Goal: Task Accomplishment & Management: Complete application form

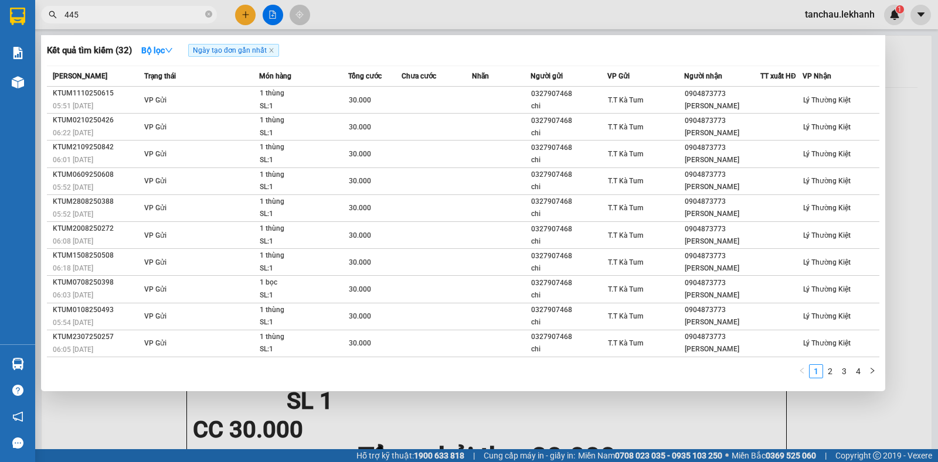
type input "4457"
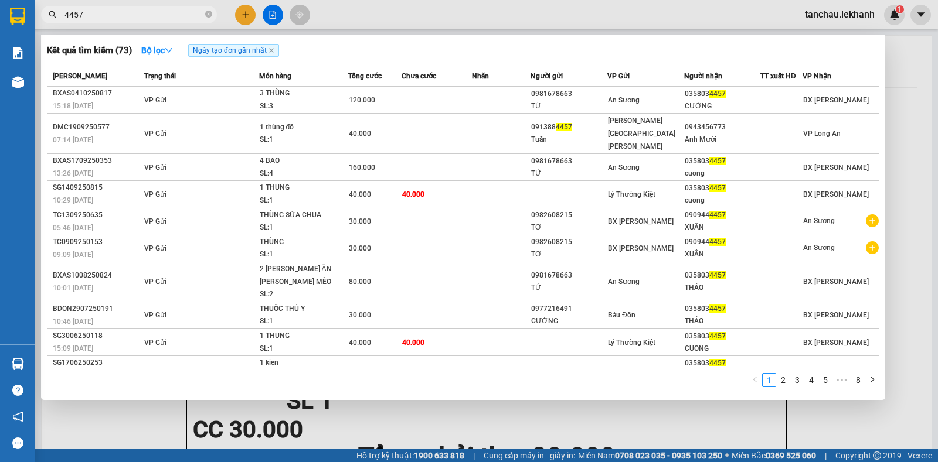
drag, startPoint x: 139, startPoint y: 12, endPoint x: 63, endPoint y: 20, distance: 76.0
click at [63, 20] on span "4457" at bounding box center [129, 15] width 176 height 18
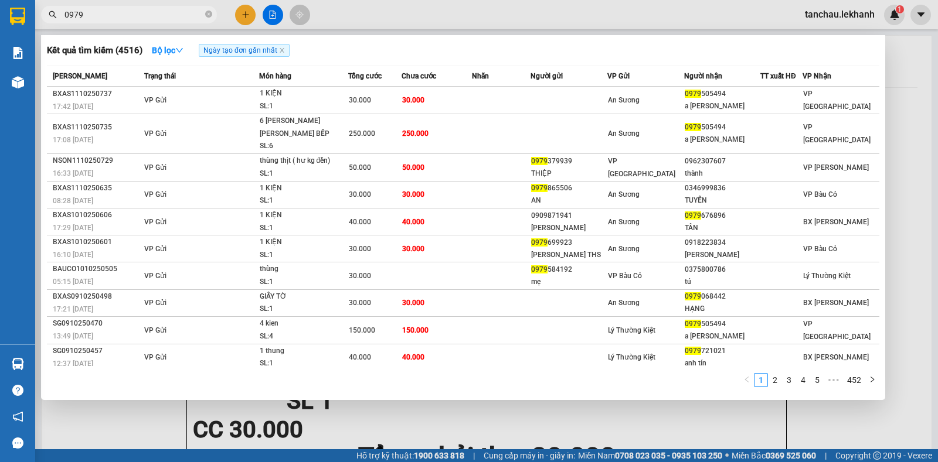
type input "0979"
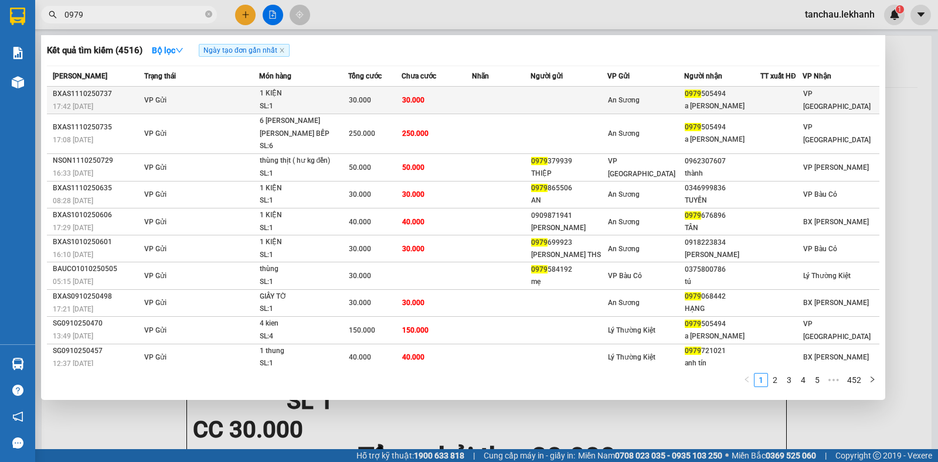
click at [255, 88] on td "VP Gửi" at bounding box center [200, 101] width 118 height 28
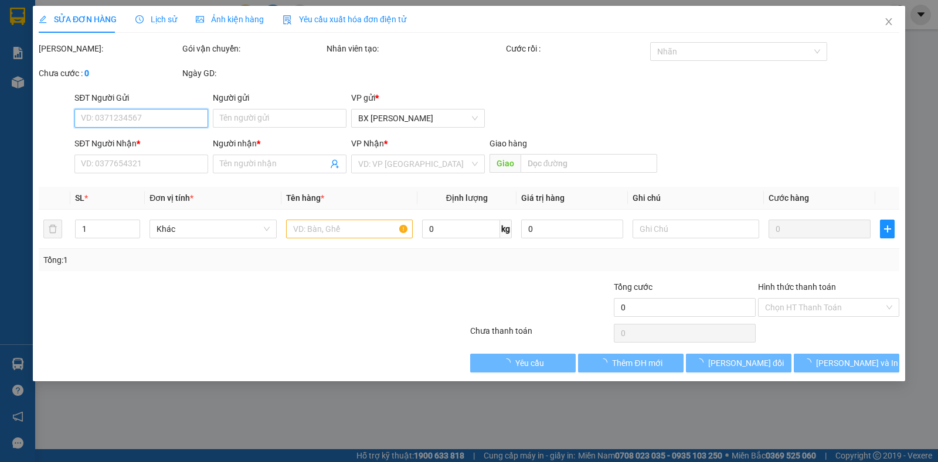
type input "0979505494"
type input "a [PERSON_NAME]"
type input "30.000"
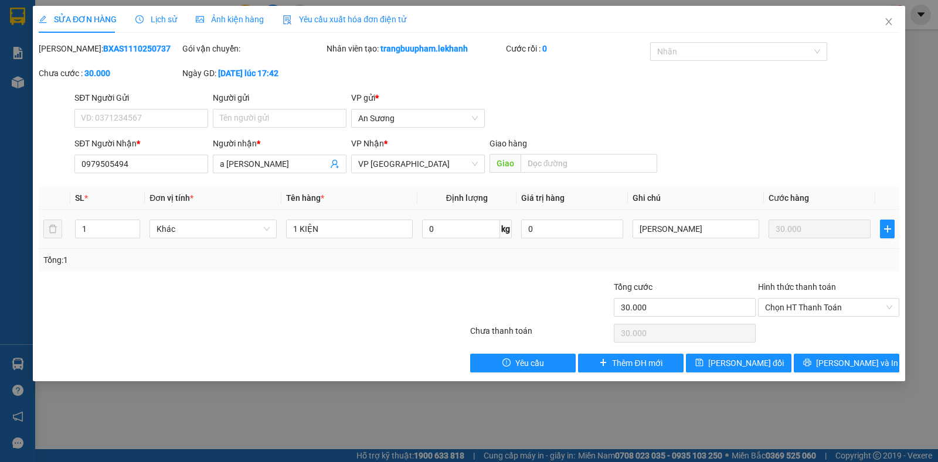
click at [343, 217] on div "1 KIỆN" at bounding box center [349, 228] width 127 height 23
click at [898, 22] on span "Close" at bounding box center [888, 22] width 33 height 33
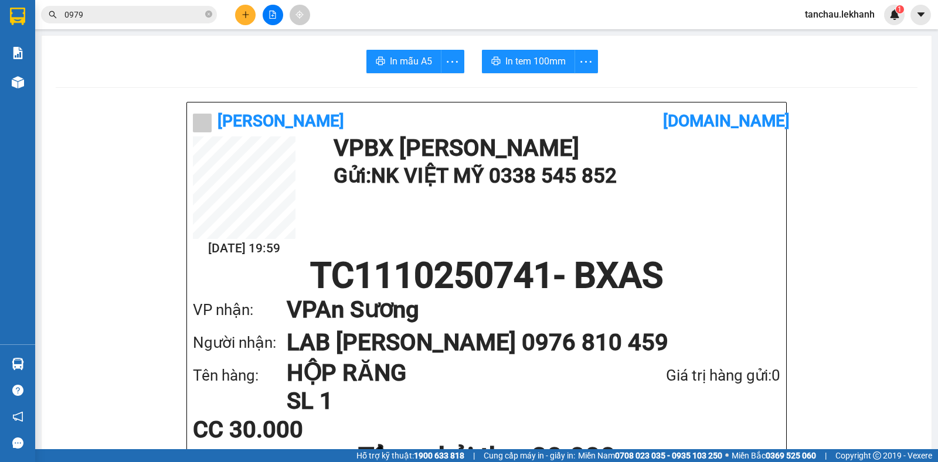
click at [162, 8] on span "0979" at bounding box center [129, 15] width 176 height 18
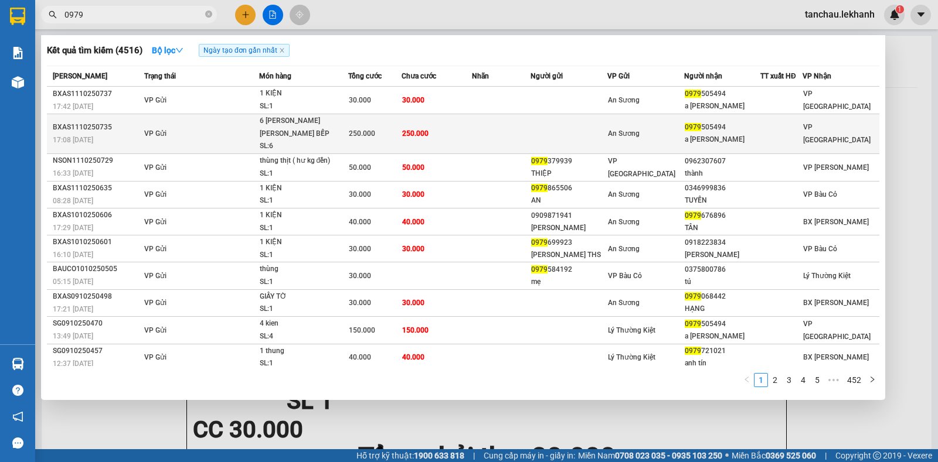
click at [258, 117] on td "VP Gửi" at bounding box center [200, 134] width 118 height 40
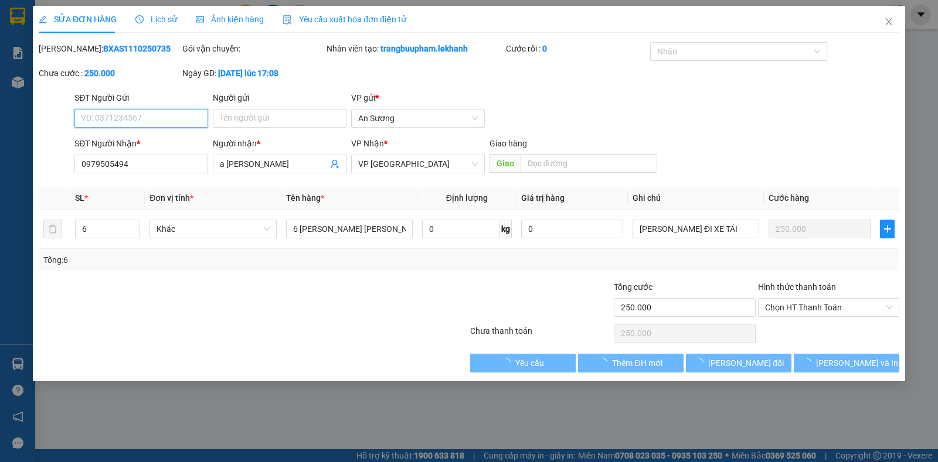
type input "0979505494"
type input "a [PERSON_NAME]"
type input "250.000"
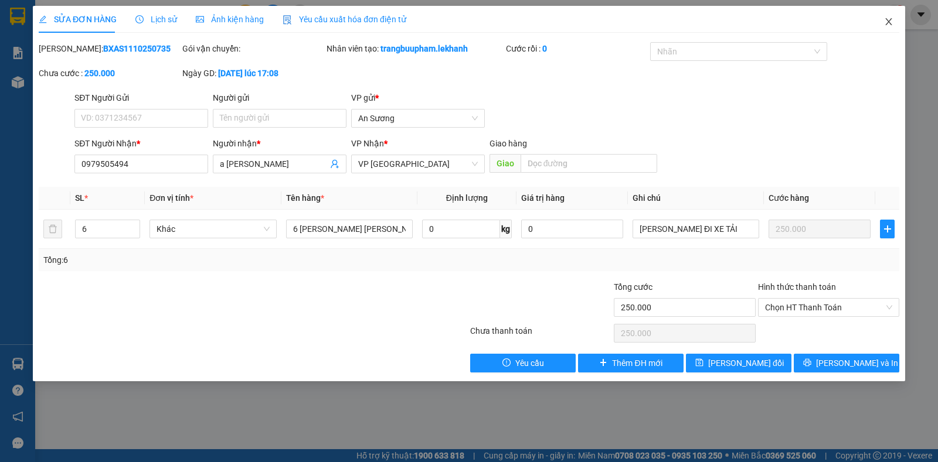
click at [885, 22] on icon "close" at bounding box center [888, 21] width 9 height 9
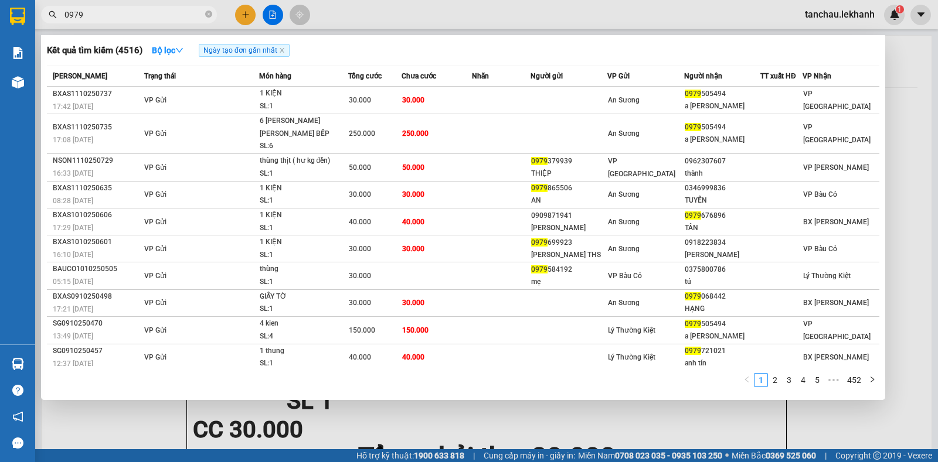
click at [164, 14] on input "0979" at bounding box center [133, 14] width 138 height 13
